Goal: Check status: Check status

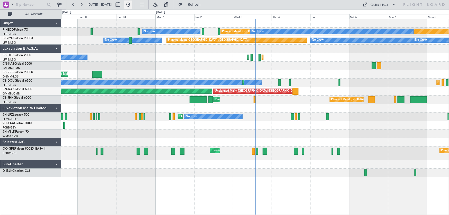
click at [132, 3] on button at bounding box center [128, 5] width 8 height 8
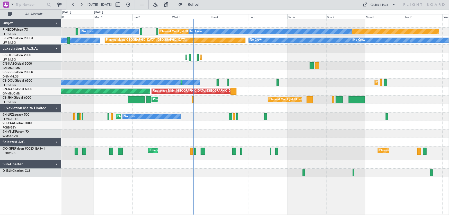
click at [240, 56] on div "No Crew Planned Maint [GEOGRAPHIC_DATA] ([GEOGRAPHIC_DATA]) No Crew No Crew Pla…" at bounding box center [255, 98] width 388 height 158
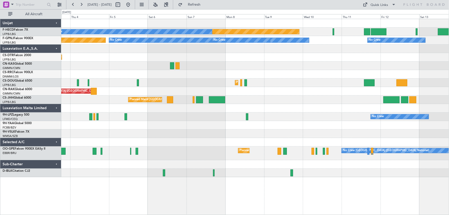
click at [169, 56] on div "Planned Maint [GEOGRAPHIC_DATA] ([GEOGRAPHIC_DATA]) No Crew No Crew Planned Mai…" at bounding box center [255, 98] width 388 height 158
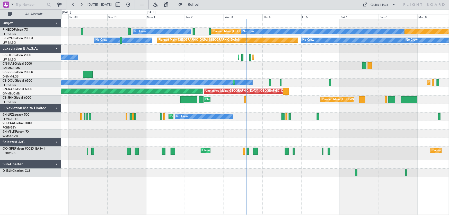
click at [267, 70] on div "Planned Maint [GEOGRAPHIC_DATA] ([GEOGRAPHIC_DATA])" at bounding box center [255, 74] width 388 height 8
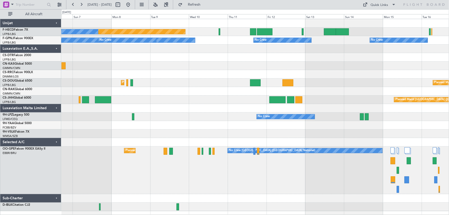
click at [215, 66] on div "Planned Maint [GEOGRAPHIC_DATA] ([GEOGRAPHIC_DATA]) No Crew No Crew No Crew No …" at bounding box center [255, 115] width 388 height 192
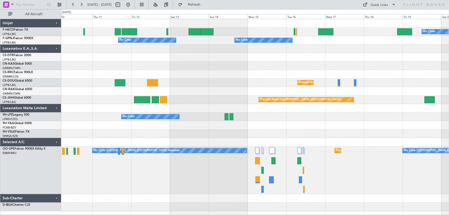
click at [136, 72] on div "No Crew Planned Maint [GEOGRAPHIC_DATA] ([GEOGRAPHIC_DATA]) Planned Maint [GEOG…" at bounding box center [255, 115] width 388 height 192
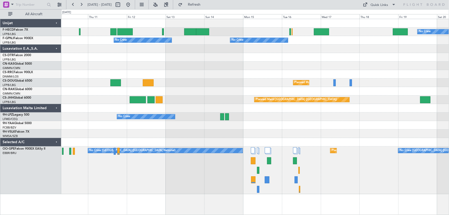
click at [193, 43] on div "No Crew No Crew No Crew No Crew No Crew" at bounding box center [255, 40] width 388 height 8
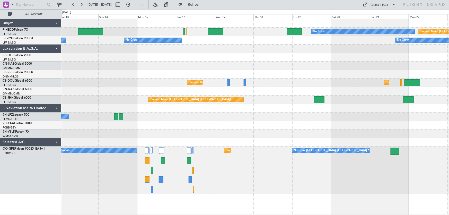
click at [224, 59] on div at bounding box center [255, 57] width 388 height 8
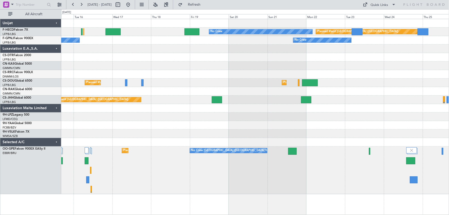
click at [200, 42] on div "No Crew No Crew" at bounding box center [255, 40] width 388 height 8
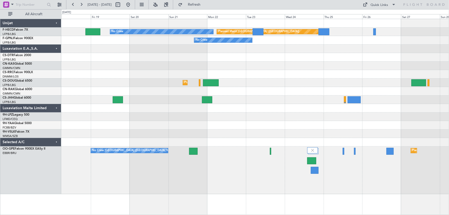
click at [207, 64] on div "No Crew Planned Maint [GEOGRAPHIC_DATA] ([GEOGRAPHIC_DATA]) No Crew No Crew Pla…" at bounding box center [255, 106] width 388 height 175
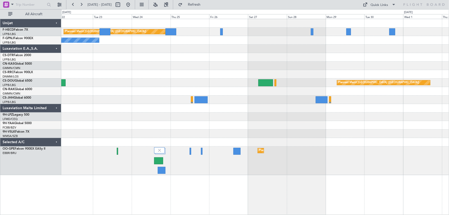
click at [178, 51] on div at bounding box center [255, 49] width 388 height 8
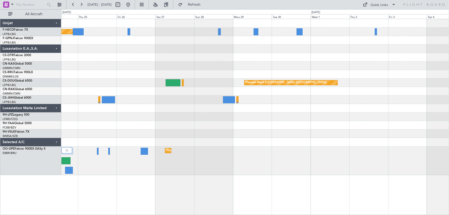
click at [182, 55] on div "Planned Maint [GEOGRAPHIC_DATA] ([GEOGRAPHIC_DATA]) No Crew No Crew Planned Mai…" at bounding box center [255, 97] width 388 height 156
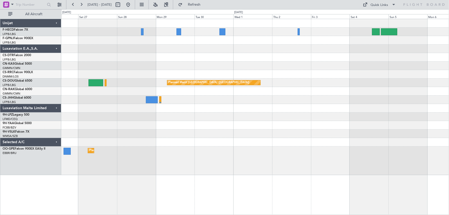
click at [203, 54] on div "Planned Maint [GEOGRAPHIC_DATA] ([GEOGRAPHIC_DATA]) Planned Maint [GEOGRAPHIC_D…" at bounding box center [255, 97] width 388 height 156
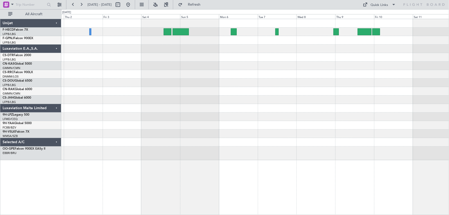
click at [164, 71] on div "Planned Maint [GEOGRAPHIC_DATA] ([GEOGRAPHIC_DATA])" at bounding box center [255, 89] width 388 height 141
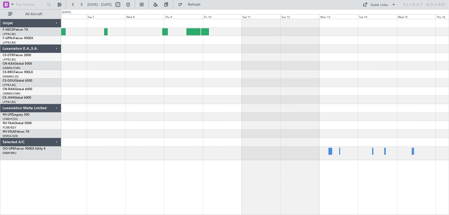
click at [135, 75] on div at bounding box center [255, 89] width 388 height 141
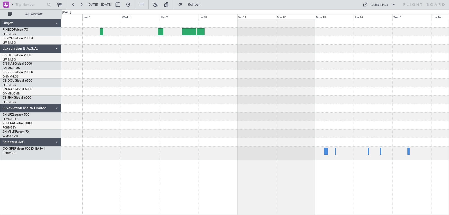
click at [152, 88] on div at bounding box center [255, 89] width 388 height 141
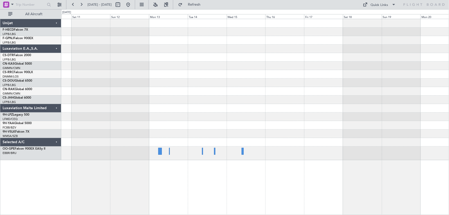
click at [235, 74] on div at bounding box center [255, 89] width 388 height 141
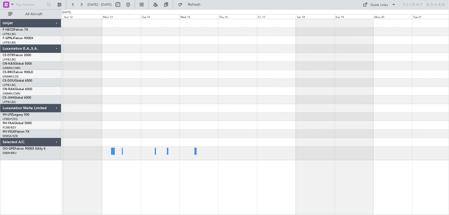
click at [282, 67] on div at bounding box center [255, 66] width 388 height 8
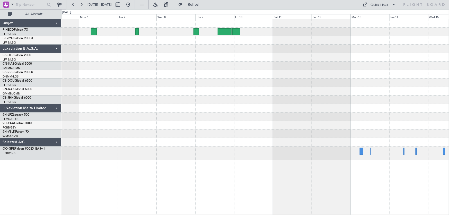
click at [294, 85] on div at bounding box center [255, 89] width 388 height 141
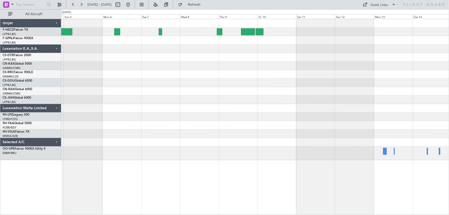
click at [247, 79] on div at bounding box center [255, 89] width 388 height 141
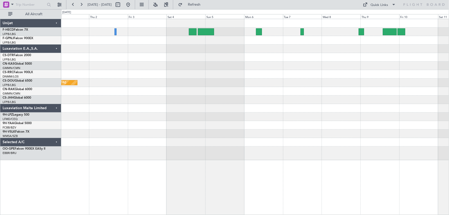
click at [197, 69] on div at bounding box center [255, 66] width 388 height 8
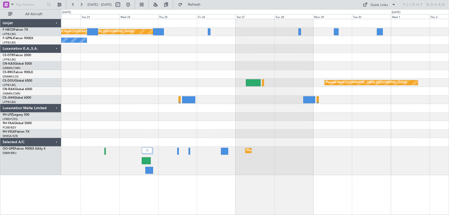
click at [153, 77] on div at bounding box center [255, 74] width 388 height 8
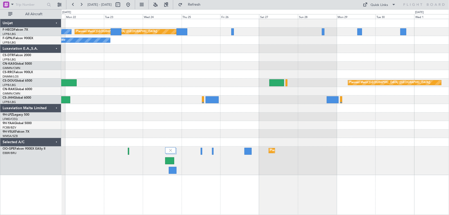
click at [196, 65] on div at bounding box center [255, 66] width 388 height 8
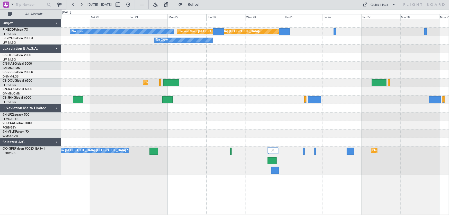
click at [219, 65] on div at bounding box center [255, 66] width 388 height 8
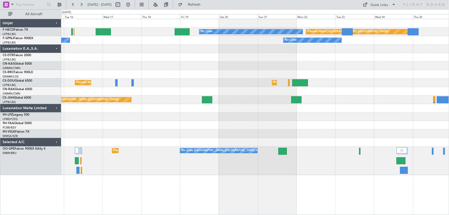
click at [183, 60] on div "Planned Maint [GEOGRAPHIC_DATA] ([GEOGRAPHIC_DATA]) No Crew No Crew No Crew Pla…" at bounding box center [255, 97] width 388 height 156
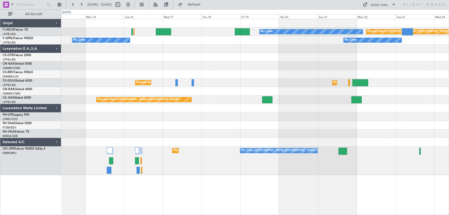
click at [188, 60] on div at bounding box center [255, 57] width 388 height 8
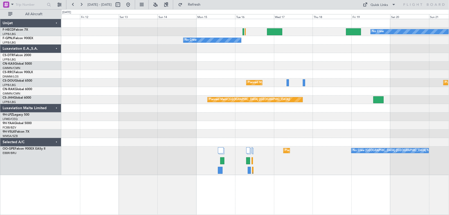
click at [192, 67] on div at bounding box center [255, 66] width 388 height 8
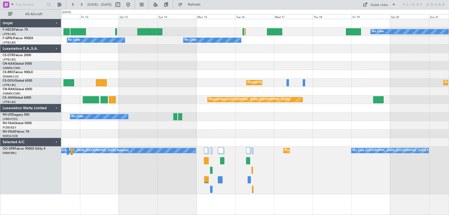
click at [230, 49] on div at bounding box center [255, 49] width 388 height 8
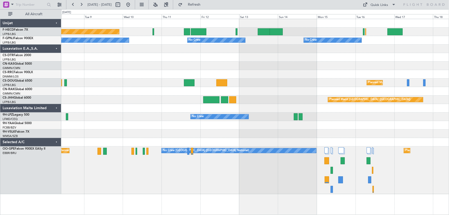
click at [171, 57] on div "Planned Maint [GEOGRAPHIC_DATA] ([GEOGRAPHIC_DATA]) No Crew No Crew No Crew No …" at bounding box center [255, 106] width 388 height 175
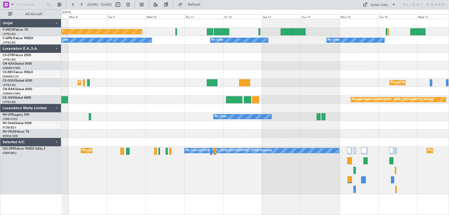
click at [192, 66] on div "Planned Maint [GEOGRAPHIC_DATA] ([GEOGRAPHIC_DATA]) No Crew No Crew No Crew No …" at bounding box center [255, 106] width 388 height 175
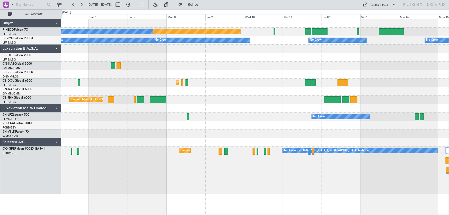
click at [153, 71] on div "Planned Maint [GEOGRAPHIC_DATA] ([GEOGRAPHIC_DATA]) No Crew No Crew No Crew No …" at bounding box center [255, 106] width 388 height 175
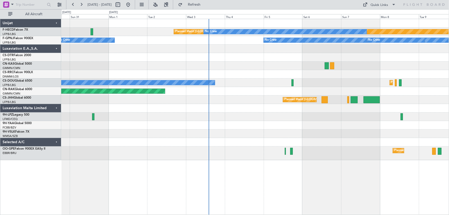
click at [185, 78] on div at bounding box center [255, 74] width 388 height 8
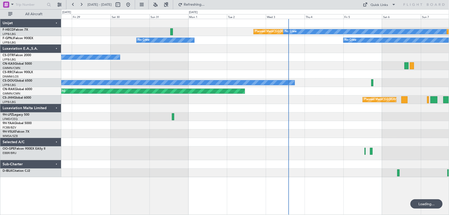
click at [219, 49] on div at bounding box center [255, 49] width 388 height 8
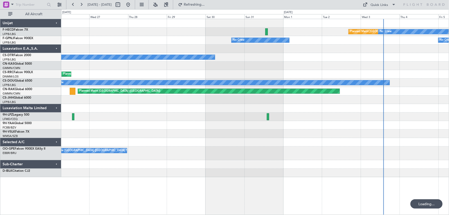
click at [190, 56] on div "Planned Maint [GEOGRAPHIC_DATA] ([GEOGRAPHIC_DATA]) No Crew No Crew No Crew No …" at bounding box center [255, 98] width 388 height 158
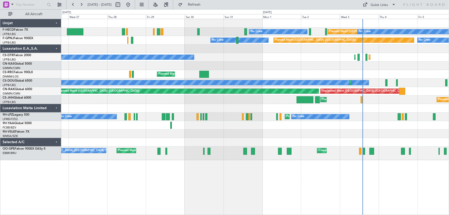
click at [190, 62] on div "Planned Maint [GEOGRAPHIC_DATA] ([GEOGRAPHIC_DATA]) No Crew No Crew No Crew No …" at bounding box center [255, 89] width 388 height 141
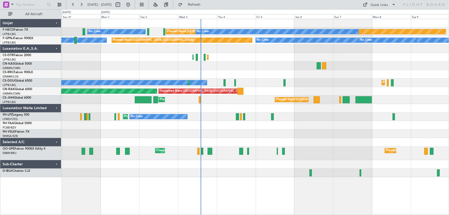
click at [236, 57] on div "Planned Maint [GEOGRAPHIC_DATA] ([GEOGRAPHIC_DATA]) No Crew No Crew No Crew Pla…" at bounding box center [255, 98] width 388 height 158
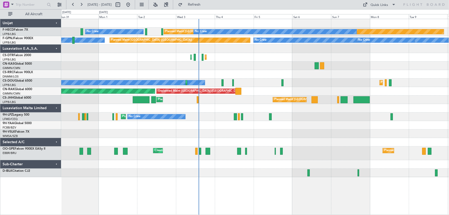
click at [152, 58] on div "Planned Maint [GEOGRAPHIC_DATA] ([GEOGRAPHIC_DATA]) No Crew No Crew No Crew Pla…" at bounding box center [255, 98] width 388 height 158
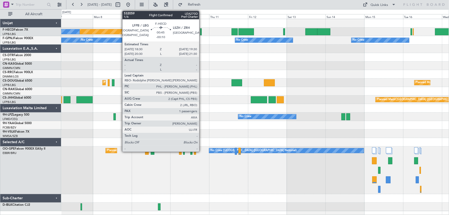
click at [202, 28] on div at bounding box center [201, 31] width 2 height 7
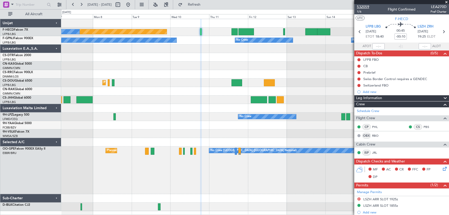
click at [367, 8] on span "532059" at bounding box center [363, 6] width 12 height 5
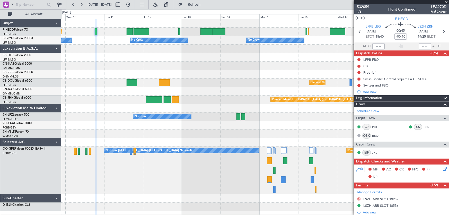
click at [141, 63] on div "Planned Maint [GEOGRAPHIC_DATA] ([GEOGRAPHIC_DATA]) No Crew Planned Maint [GEOG…" at bounding box center [255, 115] width 388 height 192
click at [153, 80] on div "Planned Maint [GEOGRAPHIC_DATA] ([GEOGRAPHIC_DATA]) No Crew Planned Maint [GEOG…" at bounding box center [255, 115] width 388 height 192
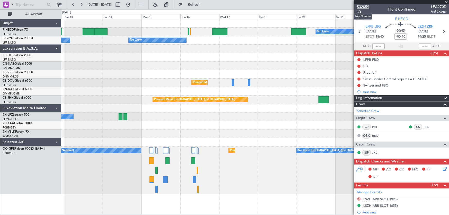
click at [366, 7] on span "532059" at bounding box center [363, 6] width 12 height 5
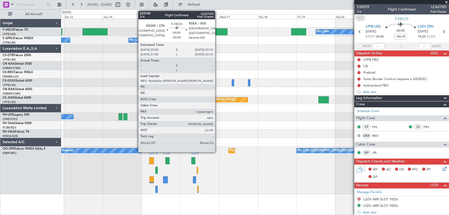
click at [218, 34] on div at bounding box center [219, 31] width 15 height 7
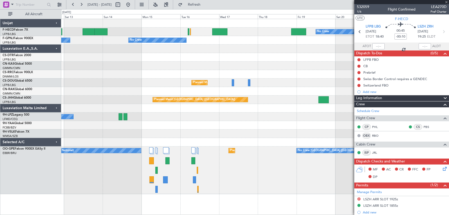
type input "-00:05"
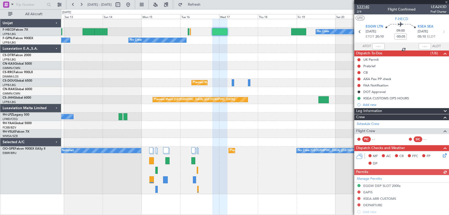
click at [366, 7] on span "533140" at bounding box center [363, 6] width 12 height 5
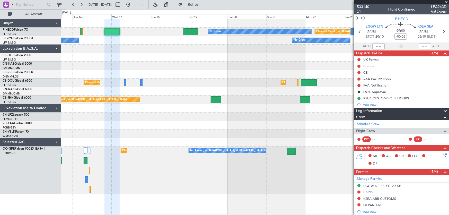
click at [171, 80] on div "No Crew Planned Maint [GEOGRAPHIC_DATA] ([GEOGRAPHIC_DATA]) No Crew No Crew Pla…" at bounding box center [255, 106] width 388 height 175
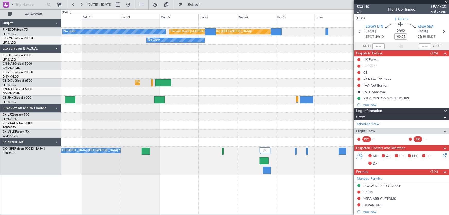
click at [102, 104] on div "No Crew Planned Maint [GEOGRAPHIC_DATA] ([GEOGRAPHIC_DATA]) No Crew Planned Mai…" at bounding box center [255, 97] width 388 height 156
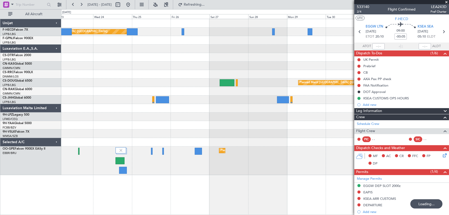
click at [130, 74] on div "Planned Maint [GEOGRAPHIC_DATA] ([GEOGRAPHIC_DATA]) No Crew No Crew Planned Mai…" at bounding box center [255, 97] width 388 height 156
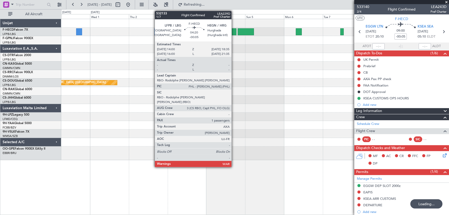
click at [234, 32] on div at bounding box center [232, 31] width 7 height 7
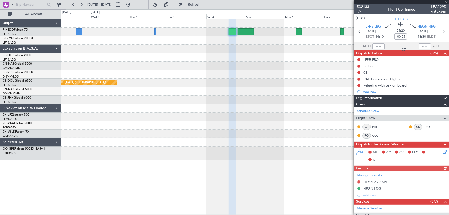
click at [366, 6] on span "532133" at bounding box center [363, 6] width 12 height 5
click at [103, 79] on div "Planned Maint [GEOGRAPHIC_DATA] ([GEOGRAPHIC_DATA])" at bounding box center [255, 89] width 388 height 141
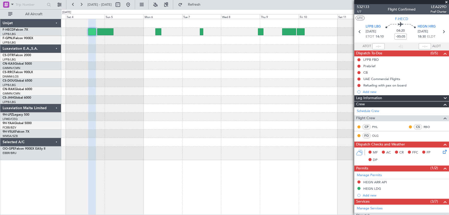
click at [119, 79] on div "Planned Maint [GEOGRAPHIC_DATA] ([GEOGRAPHIC_DATA])" at bounding box center [255, 89] width 388 height 141
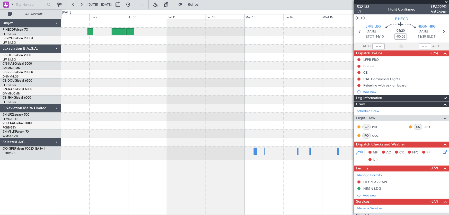
click at [129, 78] on div at bounding box center [255, 89] width 388 height 141
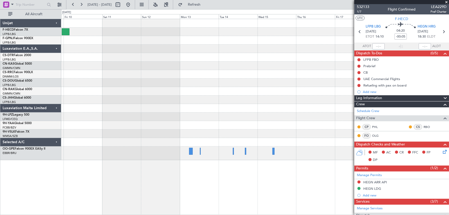
click at [132, 80] on div at bounding box center [255, 89] width 388 height 141
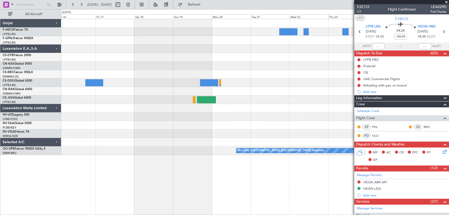
click at [117, 74] on div "No Crew [GEOGRAPHIC_DATA] ([GEOGRAPHIC_DATA] National) Planned Maint [GEOGRAPHI…" at bounding box center [255, 87] width 388 height 136
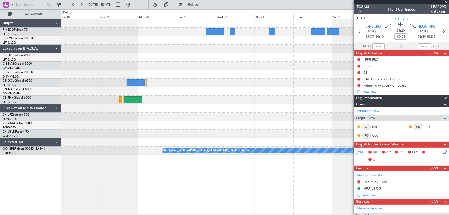
click at [144, 68] on div at bounding box center [255, 66] width 388 height 8
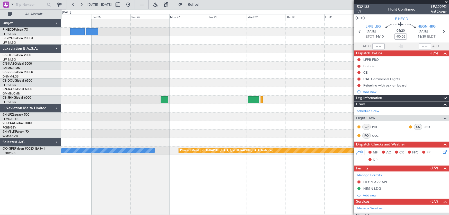
click at [143, 80] on div "No Crew [GEOGRAPHIC_DATA] ([GEOGRAPHIC_DATA] National) Planned Maint [GEOGRAPHI…" at bounding box center [255, 87] width 388 height 136
click at [161, 82] on div "No Crew [GEOGRAPHIC_DATA] ([GEOGRAPHIC_DATA] National) Planned Maint [GEOGRAPHI…" at bounding box center [255, 87] width 388 height 136
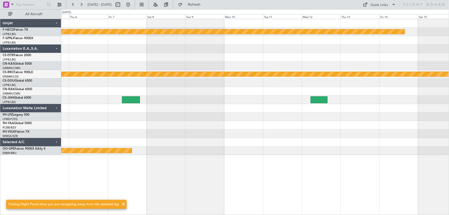
click at [141, 60] on div at bounding box center [255, 57] width 388 height 8
click at [209, 66] on div at bounding box center [255, 66] width 388 height 8
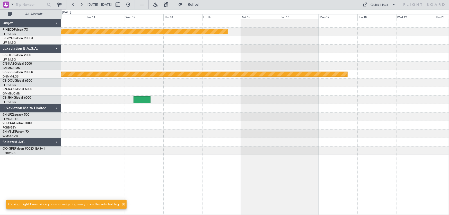
click at [214, 66] on div at bounding box center [255, 66] width 388 height 8
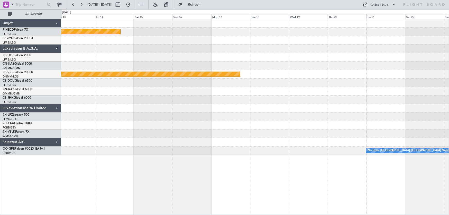
click at [240, 47] on div at bounding box center [255, 49] width 388 height 8
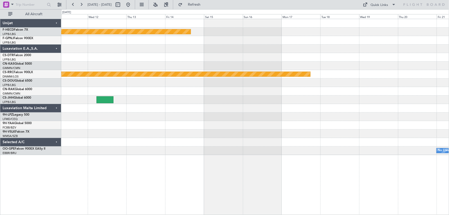
click at [211, 57] on div at bounding box center [255, 57] width 388 height 8
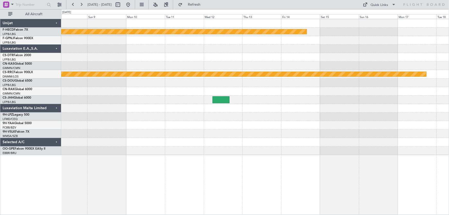
click at [216, 67] on div at bounding box center [255, 66] width 388 height 8
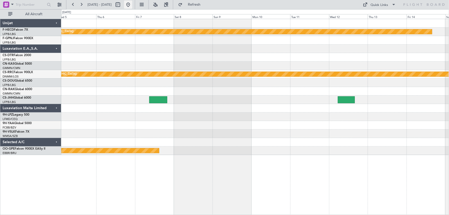
click at [132, 6] on button at bounding box center [128, 5] width 8 height 8
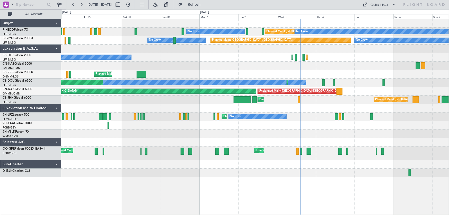
click at [229, 54] on div "No Crew Planned Maint Sofia Planned Maint Sofia" at bounding box center [255, 57] width 388 height 8
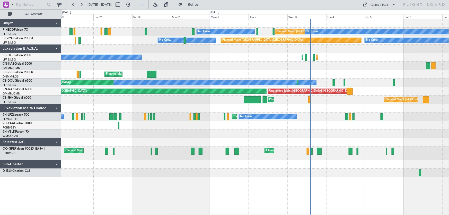
click at [215, 70] on div "Planned Maint [GEOGRAPHIC_DATA] ([GEOGRAPHIC_DATA]) No Crew No Crew No Crew No …" at bounding box center [255, 98] width 388 height 158
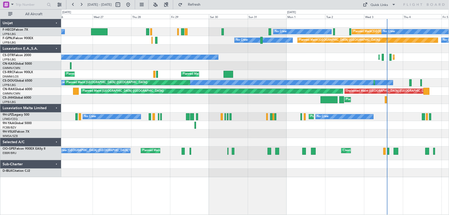
click at [224, 80] on div "Planned Maint [GEOGRAPHIC_DATA] ([GEOGRAPHIC_DATA]) No Crew No Crew No Crew No …" at bounding box center [255, 98] width 388 height 158
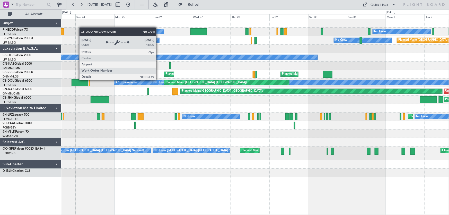
click at [169, 91] on div "No Crew No Crew Planned Maint [GEOGRAPHIC_DATA] ([GEOGRAPHIC_DATA]) Planned Mai…" at bounding box center [255, 98] width 388 height 158
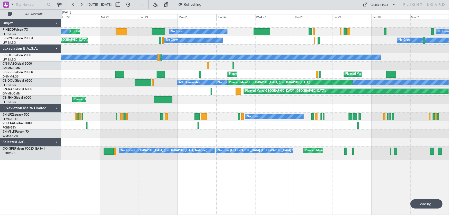
click at [210, 45] on div at bounding box center [255, 49] width 388 height 8
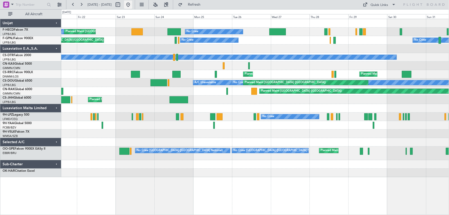
click at [132, 4] on button at bounding box center [128, 5] width 8 height 8
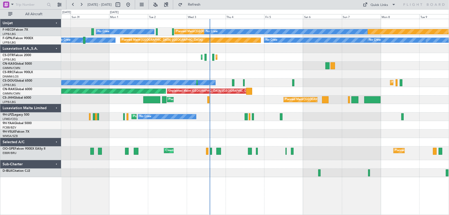
click at [134, 70] on div "No Crew Planned Maint [GEOGRAPHIC_DATA] ([GEOGRAPHIC_DATA]) No Crew No Crew Pla…" at bounding box center [255, 98] width 388 height 158
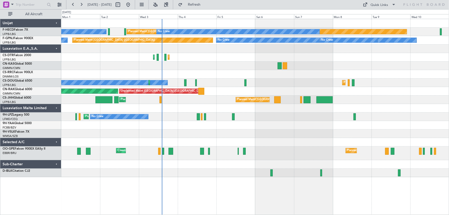
click at [195, 69] on div "No Crew Planned Maint [GEOGRAPHIC_DATA] ([GEOGRAPHIC_DATA]) No Crew No Crew Pla…" at bounding box center [255, 98] width 388 height 158
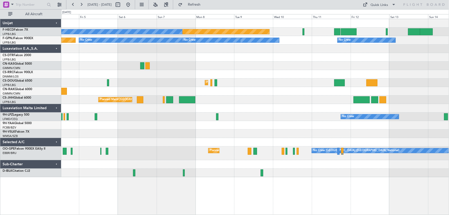
click at [290, 44] on div "Planned Maint [GEOGRAPHIC_DATA] ([GEOGRAPHIC_DATA]) No Crew No Crew No Crew No …" at bounding box center [255, 98] width 388 height 158
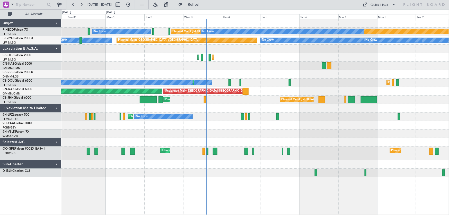
click at [174, 70] on div at bounding box center [255, 66] width 388 height 8
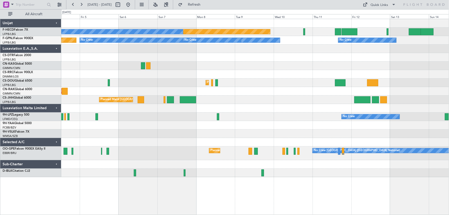
click at [98, 69] on div at bounding box center [255, 66] width 388 height 8
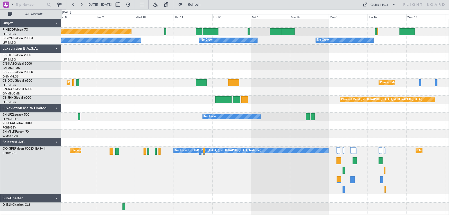
click at [157, 79] on div "Planned Maint [GEOGRAPHIC_DATA] ([GEOGRAPHIC_DATA]) No Crew No Crew No Crew No …" at bounding box center [255, 115] width 388 height 192
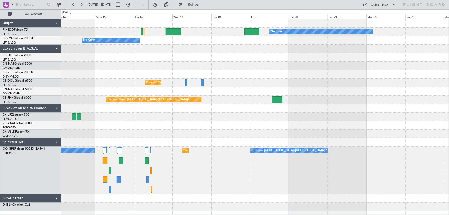
click at [175, 82] on div "Planned Maint [GEOGRAPHIC_DATA] ([GEOGRAPHIC_DATA])" at bounding box center [255, 83] width 388 height 8
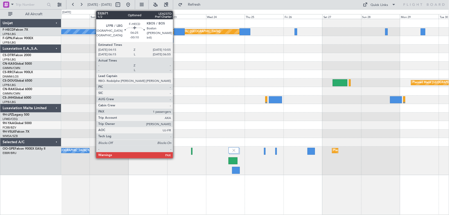
click at [175, 29] on div at bounding box center [179, 31] width 11 height 7
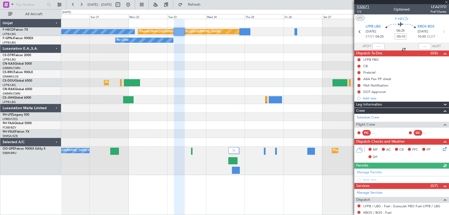
click at [362, 7] on span "532671" at bounding box center [363, 6] width 12 height 5
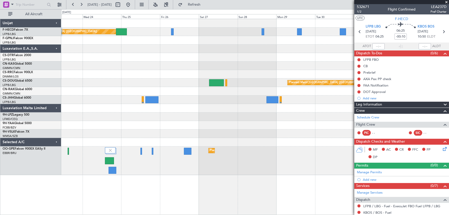
click at [135, 80] on div "Planned Maint [GEOGRAPHIC_DATA] ([GEOGRAPHIC_DATA]) No Crew No Crew Planned Mai…" at bounding box center [255, 97] width 388 height 156
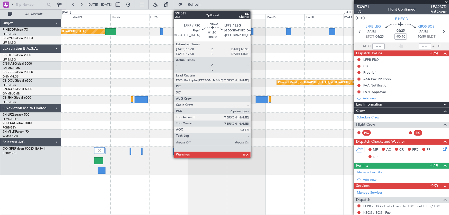
click at [253, 32] on div at bounding box center [252, 31] width 3 height 7
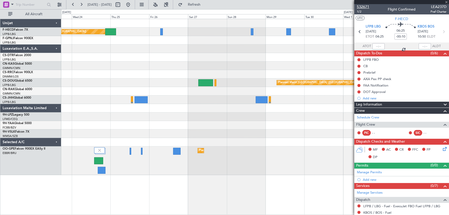
click at [362, 6] on span "532671" at bounding box center [363, 6] width 12 height 5
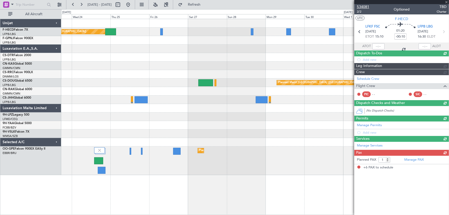
type input "6"
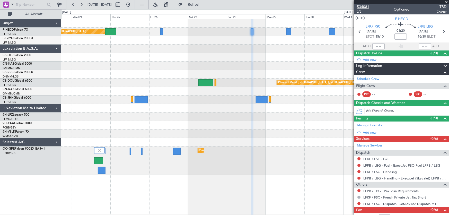
click at [366, 7] on span "534081" at bounding box center [363, 6] width 12 height 5
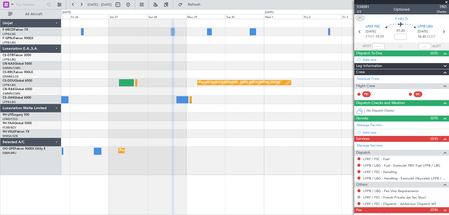
click at [161, 68] on div "Planned Maint [GEOGRAPHIC_DATA] ([GEOGRAPHIC_DATA]) Planned Maint [GEOGRAPHIC_D…" at bounding box center [255, 97] width 388 height 156
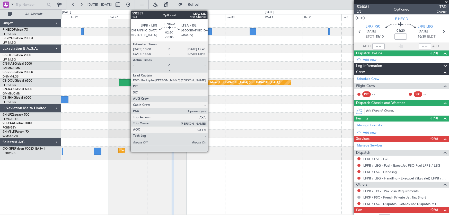
click at [210, 34] on div at bounding box center [209, 31] width 5 height 7
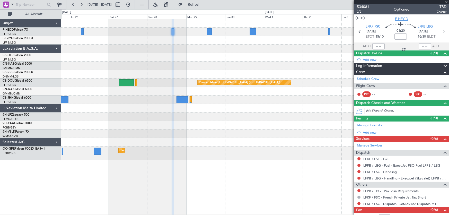
type input "-00:05"
type input "1"
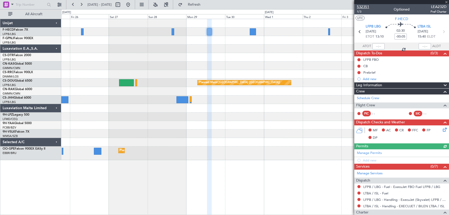
click at [366, 7] on span "532351" at bounding box center [363, 6] width 12 height 5
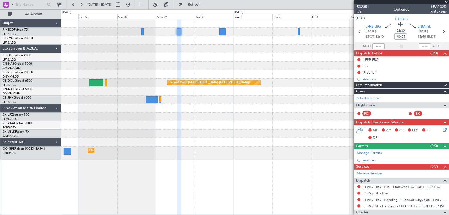
click at [175, 66] on div "Planned Maint [GEOGRAPHIC_DATA] ([GEOGRAPHIC_DATA]) Planned Maint [GEOGRAPHIC_D…" at bounding box center [255, 89] width 388 height 141
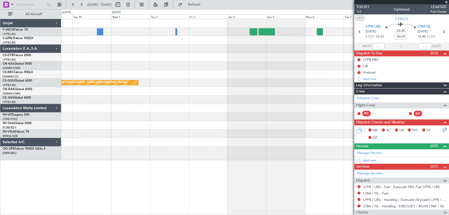
click at [125, 74] on div "Planned Maint [GEOGRAPHIC_DATA] ([GEOGRAPHIC_DATA]) Planned Maint [GEOGRAPHIC_D…" at bounding box center [255, 89] width 388 height 141
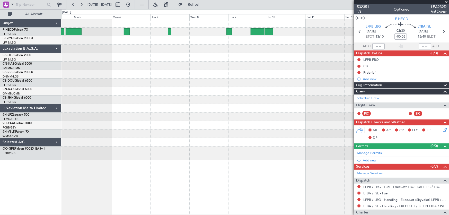
click at [97, 73] on div at bounding box center [255, 89] width 388 height 141
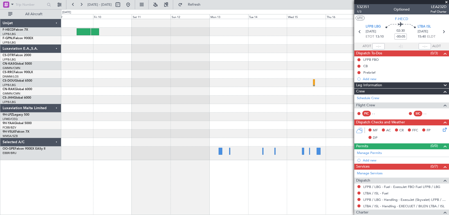
click at [90, 62] on div "No Crew [GEOGRAPHIC_DATA] ([GEOGRAPHIC_DATA] National)" at bounding box center [255, 89] width 388 height 141
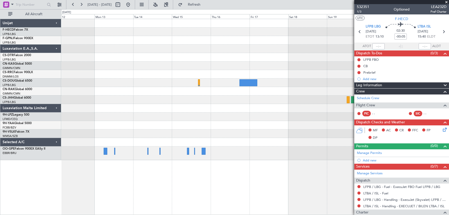
click at [107, 53] on div "No Crew [GEOGRAPHIC_DATA] ([GEOGRAPHIC_DATA] National)" at bounding box center [255, 89] width 388 height 141
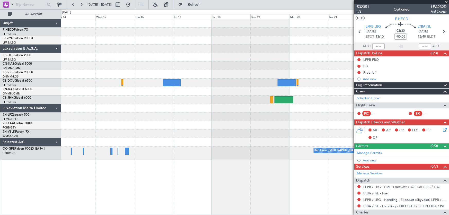
click at [169, 47] on div "No Crew [GEOGRAPHIC_DATA] ([GEOGRAPHIC_DATA] National)" at bounding box center [255, 89] width 388 height 141
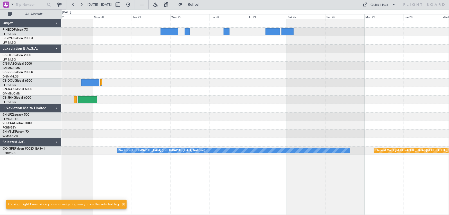
click at [85, 73] on div "No Crew [GEOGRAPHIC_DATA] ([GEOGRAPHIC_DATA] National) Planned Maint [GEOGRAPHI…" at bounding box center [255, 87] width 388 height 136
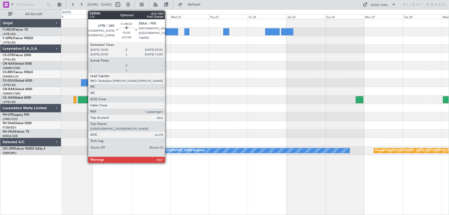
click at [167, 33] on div at bounding box center [169, 31] width 18 height 7
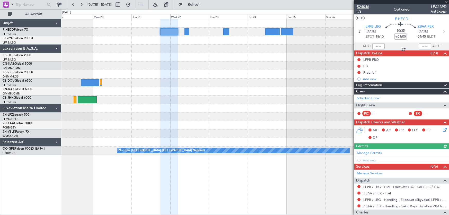
click at [367, 5] on span "524046" at bounding box center [363, 6] width 12 height 5
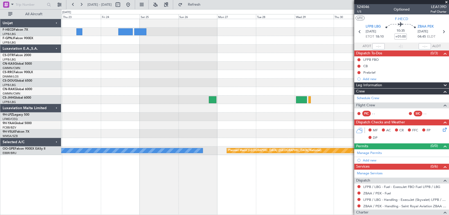
click at [142, 54] on div "Planned Maint [GEOGRAPHIC_DATA] ([GEOGRAPHIC_DATA]) Planned Maint [GEOGRAPHIC_D…" at bounding box center [255, 87] width 388 height 136
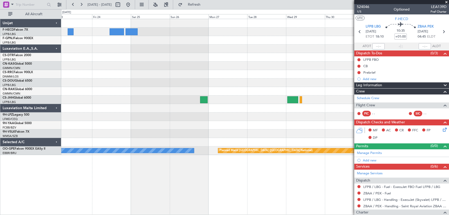
click at [221, 73] on div "Planned Maint [GEOGRAPHIC_DATA] ([GEOGRAPHIC_DATA]) Planned Maint [GEOGRAPHIC_D…" at bounding box center [255, 87] width 388 height 136
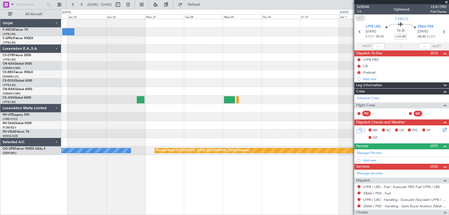
click at [128, 74] on div "Planned Maint [GEOGRAPHIC_DATA] ([GEOGRAPHIC_DATA]) Planned Maint [GEOGRAPHIC_D…" at bounding box center [255, 87] width 388 height 136
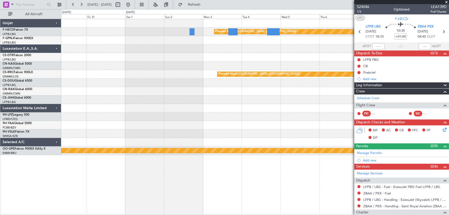
click at [157, 82] on div "Planned Maint [GEOGRAPHIC_DATA] ([GEOGRAPHIC_DATA]) Planned Maint [GEOGRAPHIC_D…" at bounding box center [255, 87] width 388 height 136
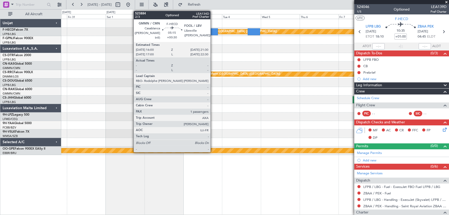
click at [213, 31] on div at bounding box center [213, 31] width 9 height 7
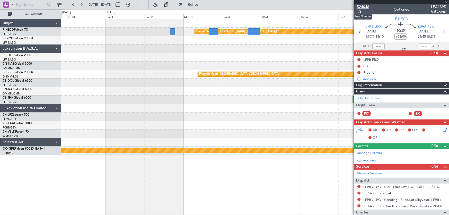
type input "+00:30"
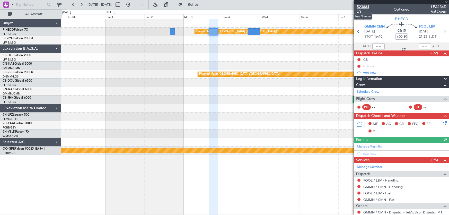
click at [363, 8] on span "523884" at bounding box center [363, 6] width 12 height 5
click at [174, 63] on div "Planned Maint [GEOGRAPHIC_DATA] ([GEOGRAPHIC_DATA]) Planned Maint [GEOGRAPHIC_D…" at bounding box center [255, 87] width 388 height 136
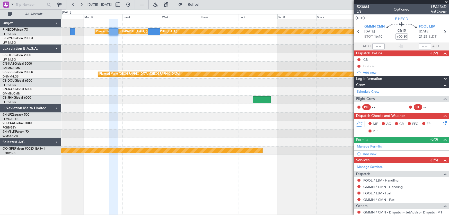
click at [152, 55] on div at bounding box center [255, 57] width 388 height 8
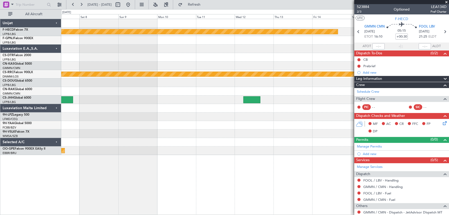
click at [158, 50] on div at bounding box center [255, 49] width 388 height 8
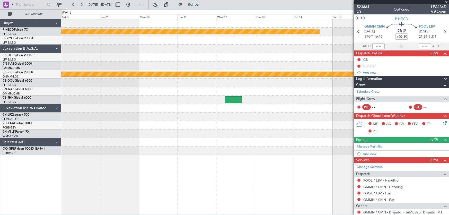
click at [180, 49] on div at bounding box center [255, 49] width 388 height 8
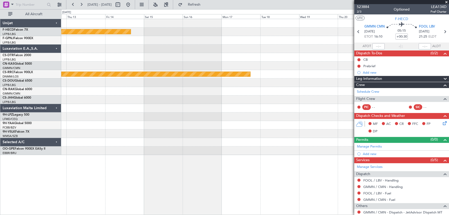
click at [183, 62] on div "Planned Maint [GEOGRAPHIC_DATA] ([GEOGRAPHIC_DATA]) Planned Maint [GEOGRAPHIC_D…" at bounding box center [255, 87] width 388 height 136
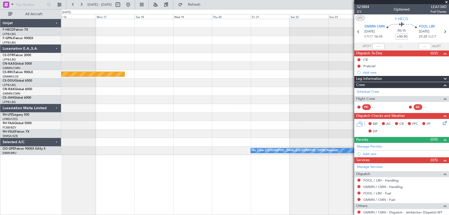
click at [138, 62] on div "Planned Maint [GEOGRAPHIC_DATA] ([GEOGRAPHIC_DATA]) Planned Maint [GEOGRAPHIC_D…" at bounding box center [255, 87] width 388 height 136
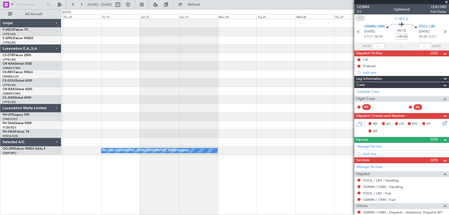
click at [135, 66] on div at bounding box center [255, 66] width 388 height 8
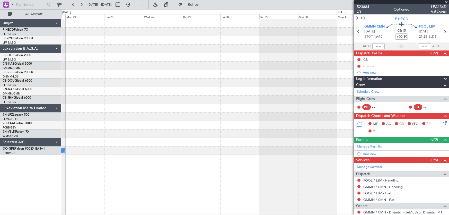
click at [146, 71] on div "No Crew [GEOGRAPHIC_DATA] ([GEOGRAPHIC_DATA] National)" at bounding box center [255, 87] width 388 height 136
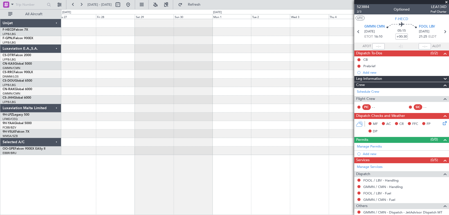
click at [154, 71] on div at bounding box center [255, 87] width 388 height 136
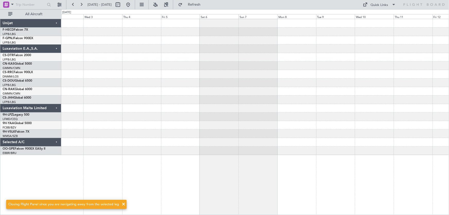
click at [140, 65] on div at bounding box center [255, 87] width 388 height 136
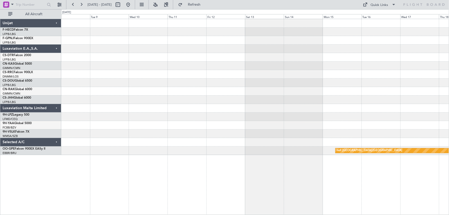
click at [133, 83] on div "null [GEOGRAPHIC_DATA]-[GEOGRAPHIC_DATA]" at bounding box center [255, 87] width 388 height 136
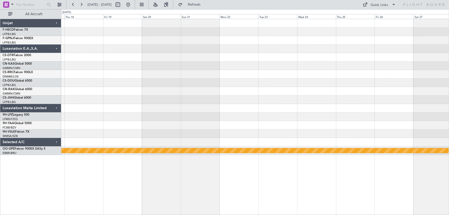
click at [150, 81] on div "null [GEOGRAPHIC_DATA]-[GEOGRAPHIC_DATA]" at bounding box center [255, 87] width 388 height 136
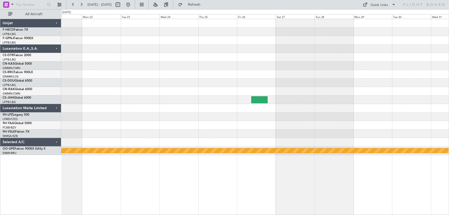
click at [139, 86] on div "null [GEOGRAPHIC_DATA]-[GEOGRAPHIC_DATA]" at bounding box center [255, 87] width 388 height 136
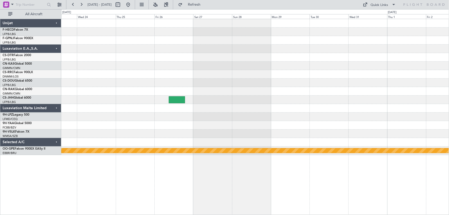
click at [170, 76] on div "null [GEOGRAPHIC_DATA]-[GEOGRAPHIC_DATA]" at bounding box center [255, 87] width 388 height 136
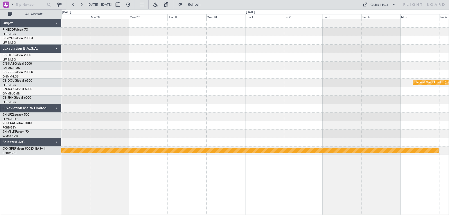
click at [215, 75] on div "Planned Maint London ([GEOGRAPHIC_DATA]) null [GEOGRAPHIC_DATA]-[GEOGRAPHIC_DAT…" at bounding box center [255, 87] width 388 height 136
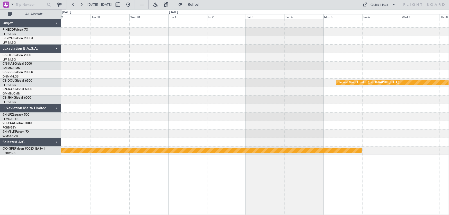
drag, startPoint x: 141, startPoint y: 7, endPoint x: 188, endPoint y: 36, distance: 54.9
click at [132, 7] on button at bounding box center [128, 5] width 8 height 8
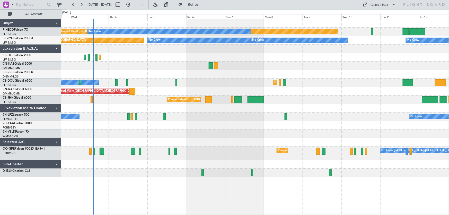
click at [161, 82] on div "Planned Maint [GEOGRAPHIC_DATA] ([GEOGRAPHIC_DATA]) No Crew No Crew No Crew Pla…" at bounding box center [255, 98] width 388 height 158
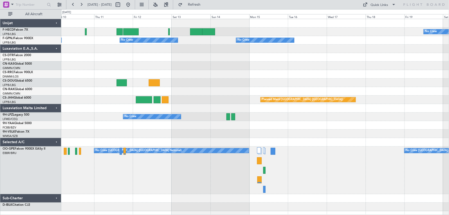
click at [180, 89] on div "No Crew Planned Maint [GEOGRAPHIC_DATA] ([GEOGRAPHIC_DATA]) No Crew No Crew No …" at bounding box center [255, 115] width 388 height 192
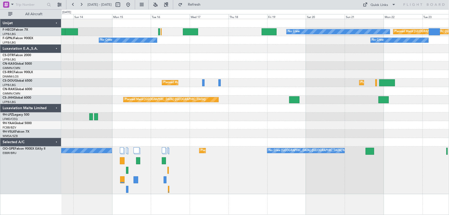
click at [153, 67] on div "No Crew Planned Maint [GEOGRAPHIC_DATA] ([GEOGRAPHIC_DATA]) No Crew No Crew No …" at bounding box center [255, 106] width 388 height 175
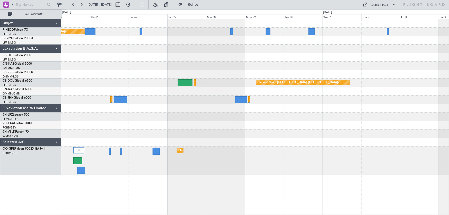
click at [141, 81] on div "Planned Maint [GEOGRAPHIC_DATA] ([GEOGRAPHIC_DATA]) No Crew No Crew Planned Mai…" at bounding box center [255, 97] width 388 height 156
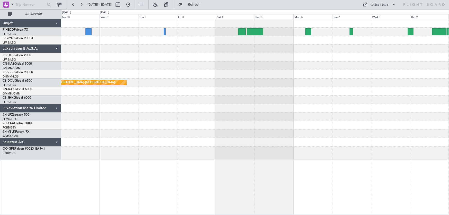
click at [177, 84] on div "Planned Maint [GEOGRAPHIC_DATA] ([GEOGRAPHIC_DATA])" at bounding box center [255, 89] width 388 height 141
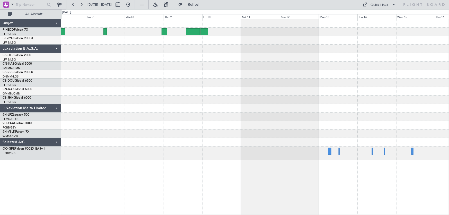
click at [183, 92] on div at bounding box center [255, 89] width 388 height 141
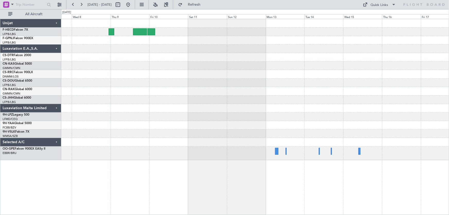
click at [288, 91] on div at bounding box center [255, 89] width 388 height 141
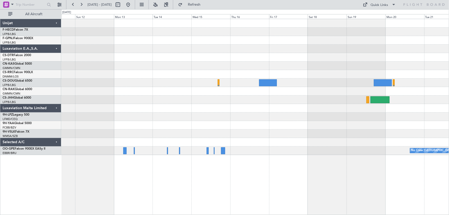
click at [213, 95] on div "No Crew [GEOGRAPHIC_DATA] ([GEOGRAPHIC_DATA] National)" at bounding box center [255, 87] width 388 height 136
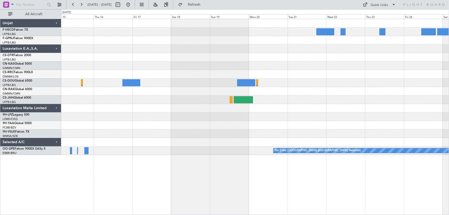
click at [176, 72] on div "No Crew [GEOGRAPHIC_DATA] ([GEOGRAPHIC_DATA] National) Planned Maint [GEOGRAPHI…" at bounding box center [255, 87] width 388 height 136
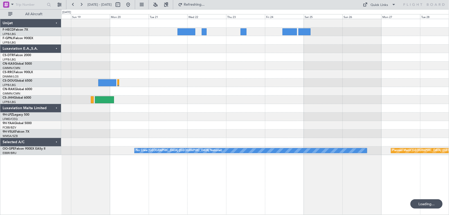
click at [118, 79] on div "No Crew [GEOGRAPHIC_DATA] ([GEOGRAPHIC_DATA] National) Planned Maint [GEOGRAPHI…" at bounding box center [255, 87] width 388 height 136
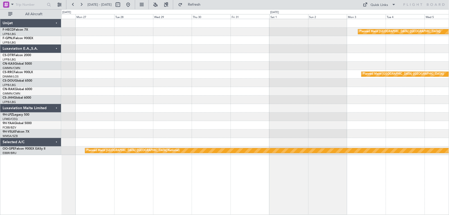
click at [162, 74] on div "Planned Maint [GEOGRAPHIC_DATA] ([GEOGRAPHIC_DATA]) Planned Maint [GEOGRAPHIC_D…" at bounding box center [255, 87] width 388 height 136
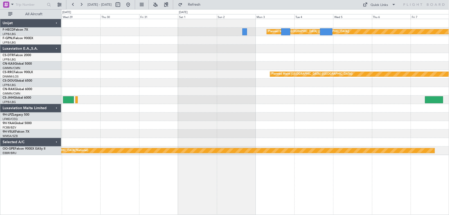
click at [72, 62] on div "Planned Maint [GEOGRAPHIC_DATA] ([GEOGRAPHIC_DATA]) Planned Maint [GEOGRAPHIC_D…" at bounding box center [255, 87] width 388 height 136
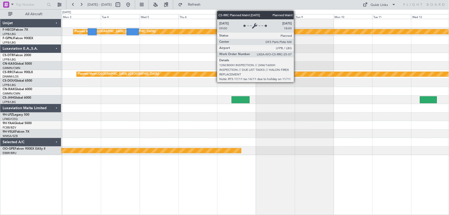
click at [68, 68] on div "Planned Maint [GEOGRAPHIC_DATA] ([GEOGRAPHIC_DATA]) Planned Maint [GEOGRAPHIC_D…" at bounding box center [255, 87] width 388 height 136
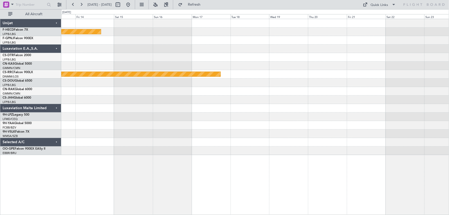
click at [92, 80] on div "Planned Maint [GEOGRAPHIC_DATA] ([GEOGRAPHIC_DATA]) Planned Maint [GEOGRAPHIC_D…" at bounding box center [255, 87] width 388 height 136
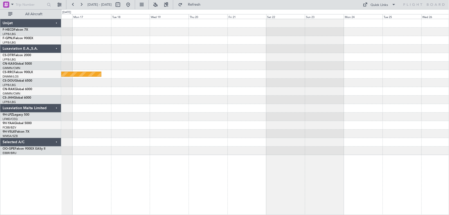
click at [10, 80] on div "Planned Maint [GEOGRAPHIC_DATA] ([GEOGRAPHIC_DATA]) Planned Maint [GEOGRAPHIC_D…" at bounding box center [224, 112] width 449 height 206
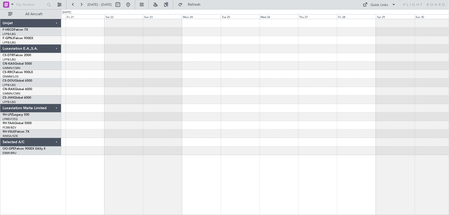
click at [83, 95] on div at bounding box center [255, 87] width 388 height 136
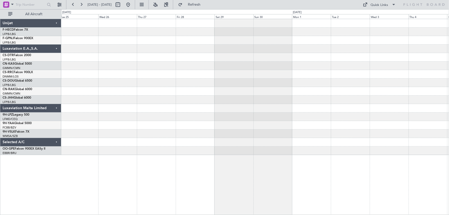
click at [103, 92] on div at bounding box center [255, 87] width 388 height 136
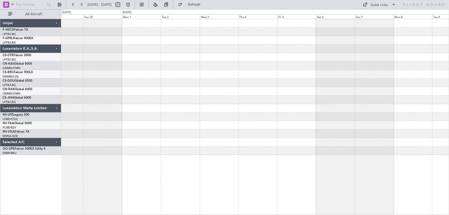
click at [133, 106] on div at bounding box center [255, 108] width 388 height 8
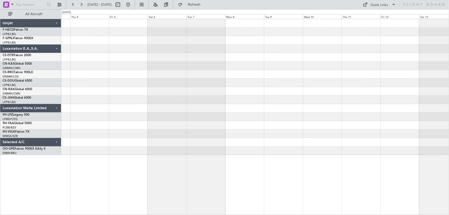
click at [179, 115] on div at bounding box center [255, 116] width 388 height 8
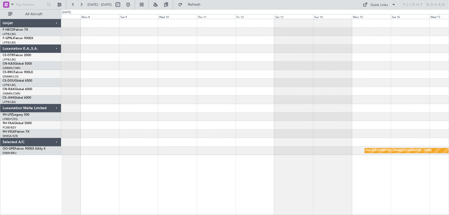
click at [213, 128] on div "null [GEOGRAPHIC_DATA]-[GEOGRAPHIC_DATA]" at bounding box center [255, 87] width 388 height 136
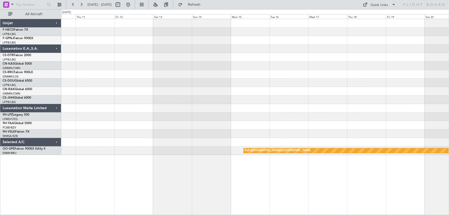
click at [273, 130] on div "null [GEOGRAPHIC_DATA]-[GEOGRAPHIC_DATA]" at bounding box center [255, 87] width 388 height 136
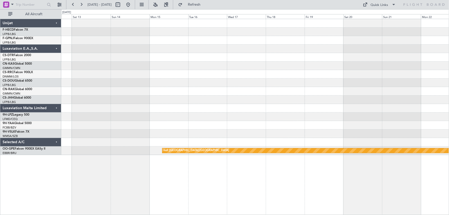
click at [269, 131] on div "null [GEOGRAPHIC_DATA]-[GEOGRAPHIC_DATA]" at bounding box center [255, 87] width 388 height 136
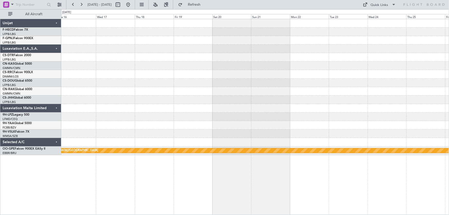
click at [276, 126] on div "null [GEOGRAPHIC_DATA]-[GEOGRAPHIC_DATA]" at bounding box center [255, 87] width 388 height 136
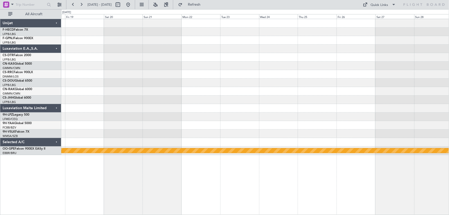
click at [308, 129] on div at bounding box center [255, 125] width 388 height 8
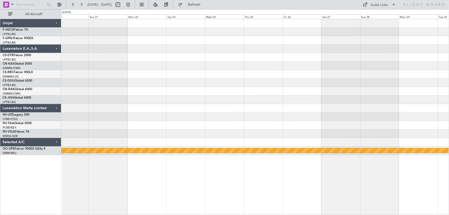
click at [310, 130] on div at bounding box center [255, 133] width 388 height 8
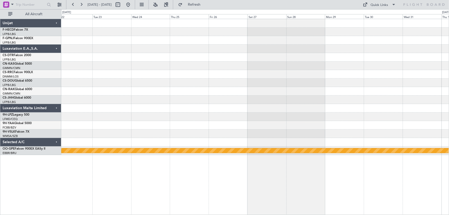
click at [308, 136] on div "null [GEOGRAPHIC_DATA]-[GEOGRAPHIC_DATA]" at bounding box center [255, 87] width 388 height 136
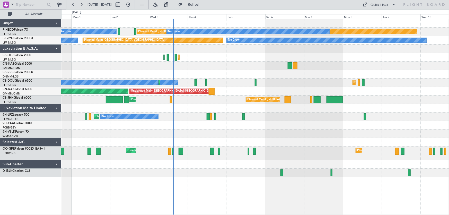
click at [246, 79] on div "No Crew Planned Maint [GEOGRAPHIC_DATA] ([GEOGRAPHIC_DATA]) No Crew No Crew No …" at bounding box center [255, 98] width 388 height 158
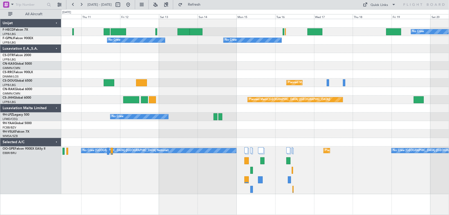
click at [59, 60] on div "No Crew Planned Maint [GEOGRAPHIC_DATA] ([GEOGRAPHIC_DATA]) Planned Maint [GEOG…" at bounding box center [224, 112] width 449 height 206
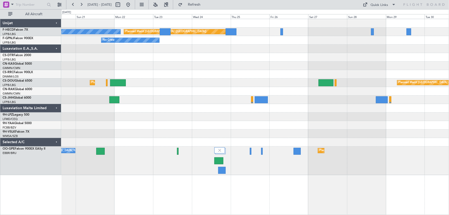
click at [194, 102] on div "No Crew Planned Maint [GEOGRAPHIC_DATA] ([GEOGRAPHIC_DATA]) No Crew Planned Mai…" at bounding box center [255, 97] width 388 height 156
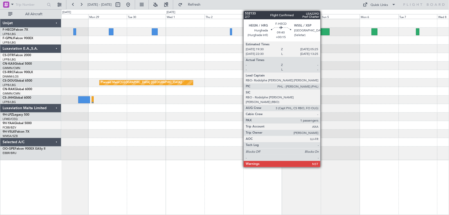
click at [323, 33] on div at bounding box center [322, 31] width 16 height 7
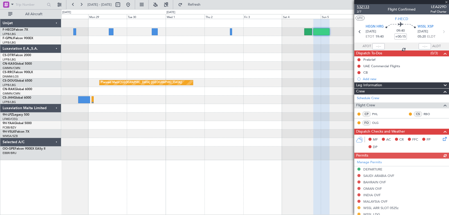
click at [366, 7] on span "532133" at bounding box center [363, 6] width 12 height 5
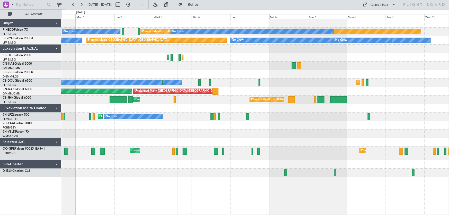
click at [244, 84] on div "No Crew Planned Maint Paris (Le Bourget) No Crew No Crew No Crew Planned Maint …" at bounding box center [255, 98] width 388 height 158
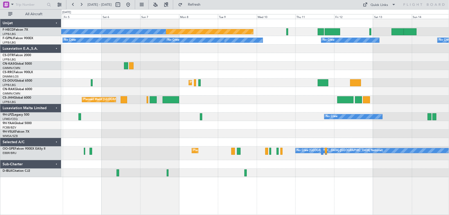
click at [186, 58] on div "Planned Maint Paris (Le Bourget) No Crew No Crew No Crew No Crew No Crew Planne…" at bounding box center [255, 98] width 388 height 158
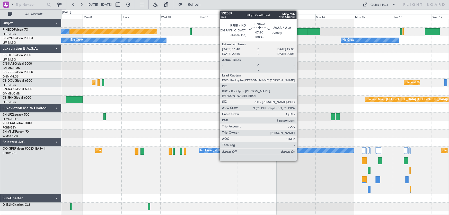
click at [299, 32] on div at bounding box center [301, 31] width 12 height 7
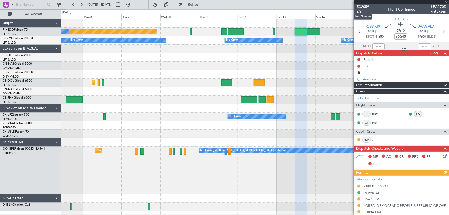
click at [363, 5] on span "532059" at bounding box center [363, 6] width 12 height 5
